Goal: Information Seeking & Learning: Learn about a topic

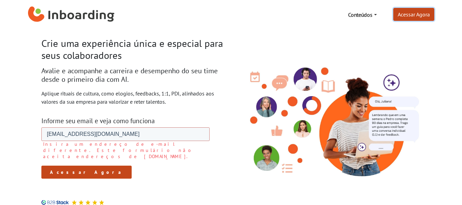
click at [417, 16] on link "Acessar Agora" at bounding box center [413, 14] width 41 height 13
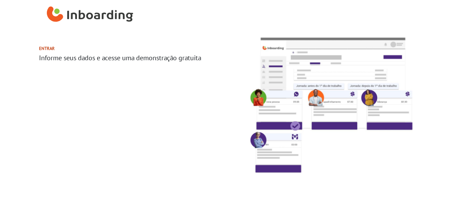
select select "BR"
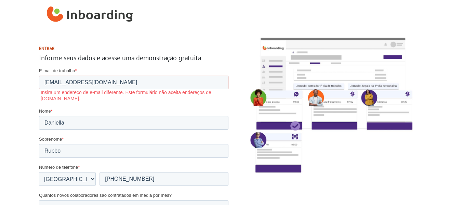
click at [109, 15] on img "Inboarding Home Page" at bounding box center [90, 14] width 86 height 21
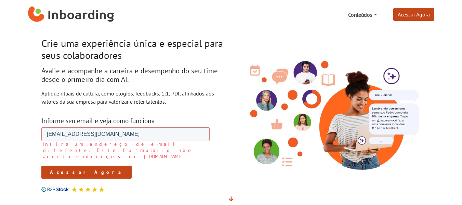
click at [368, 17] on link "Conteúdos" at bounding box center [362, 15] width 34 height 14
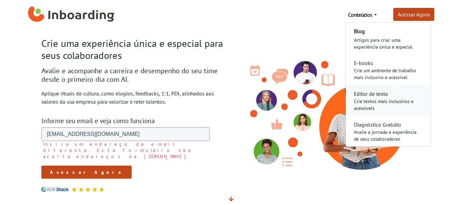
click at [373, 105] on div "Crie textos mais inclusivos e acessíveis" at bounding box center [388, 105] width 68 height 14
